Goal: Navigation & Orientation: Find specific page/section

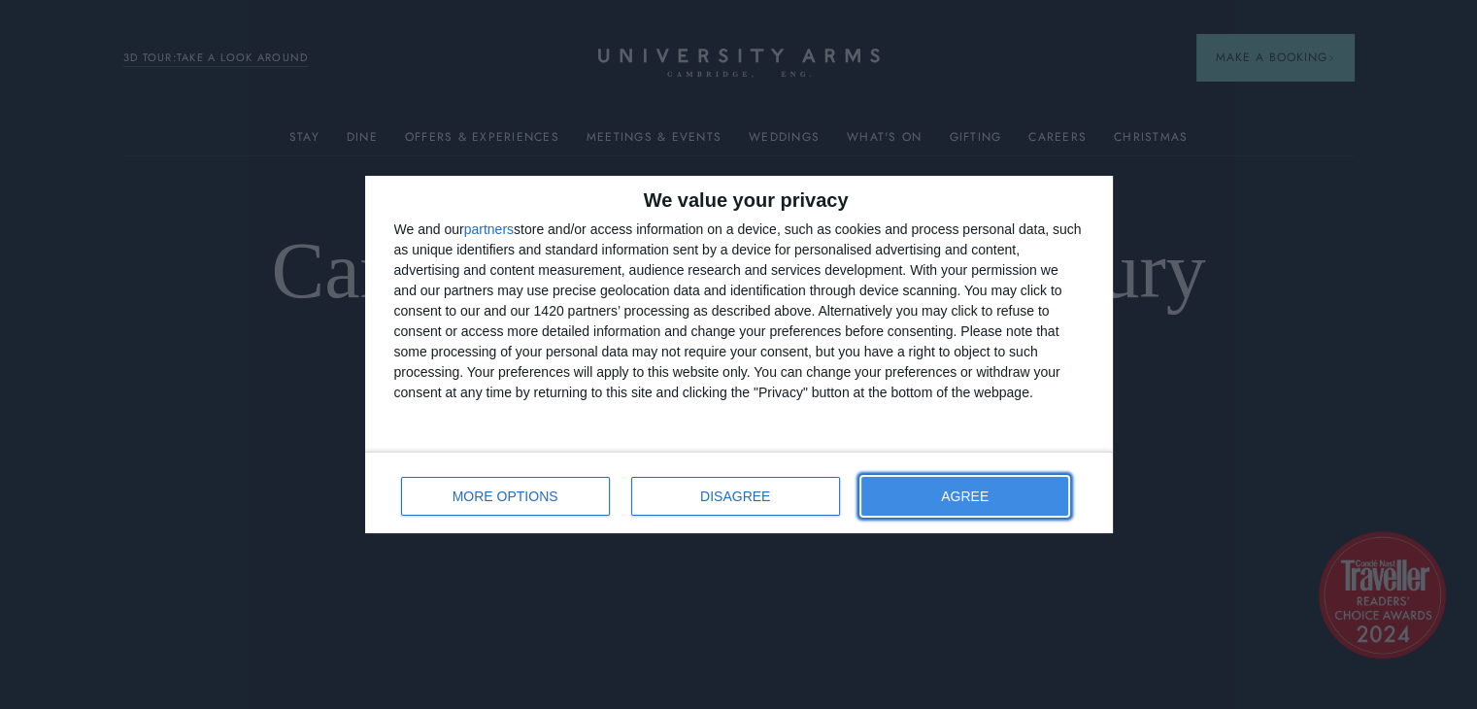
click at [952, 498] on span "AGREE" at bounding box center [965, 496] width 48 height 14
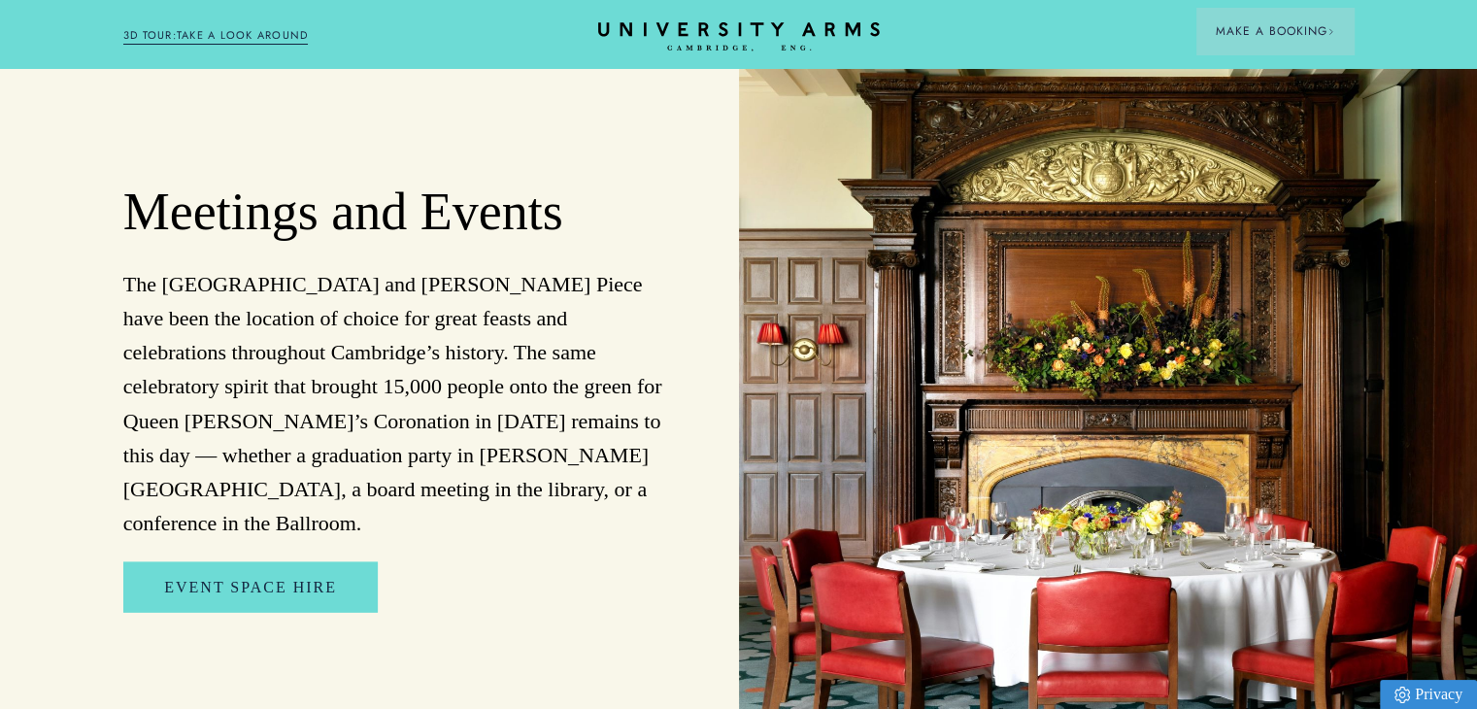
scroll to position [3884, 0]
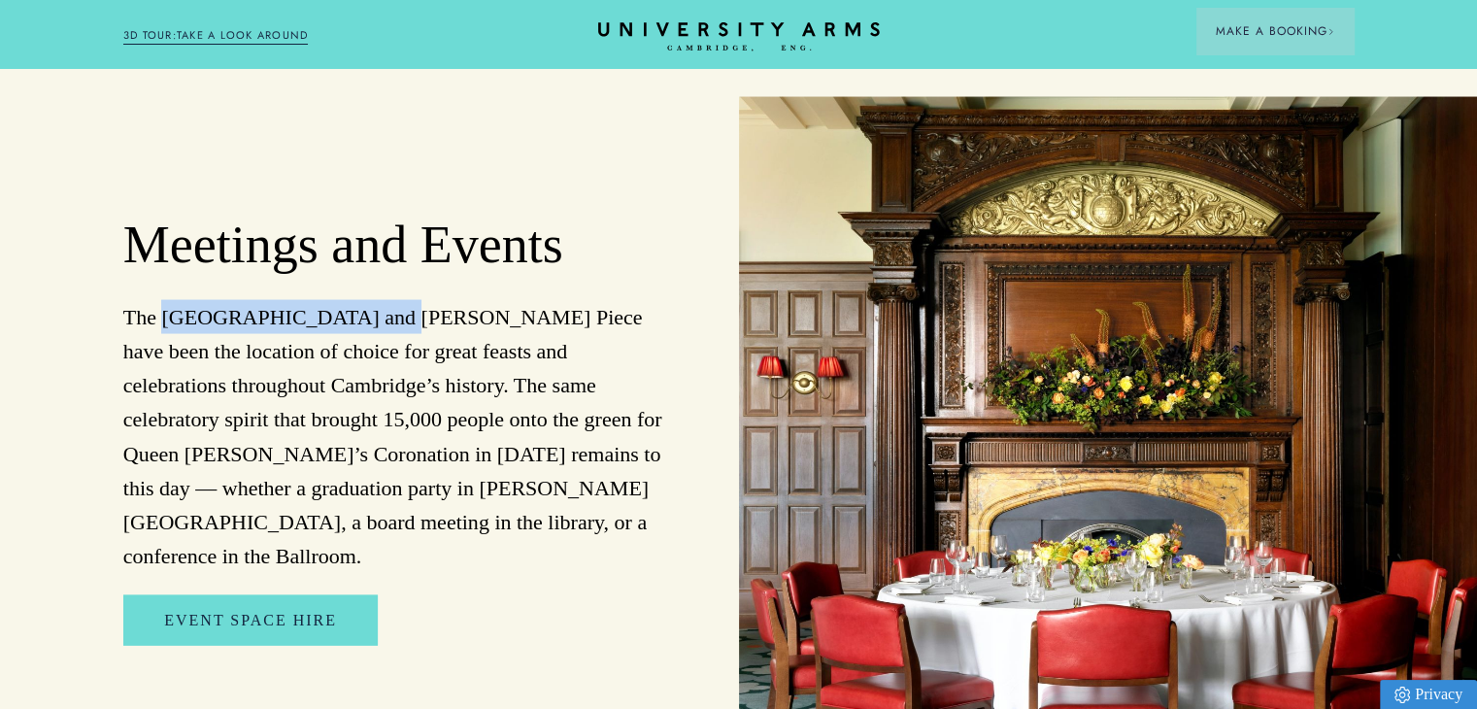
drag, startPoint x: 164, startPoint y: 264, endPoint x: 361, endPoint y: 262, distance: 197.1
click at [361, 300] on p "The [GEOGRAPHIC_DATA] and [PERSON_NAME] Piece have been the location of choice …" at bounding box center [397, 437] width 549 height 274
copy p "[GEOGRAPHIC_DATA]"
click at [597, 595] on div "Event Space Hire" at bounding box center [397, 631] width 570 height 73
